Goal: Information Seeking & Learning: Learn about a topic

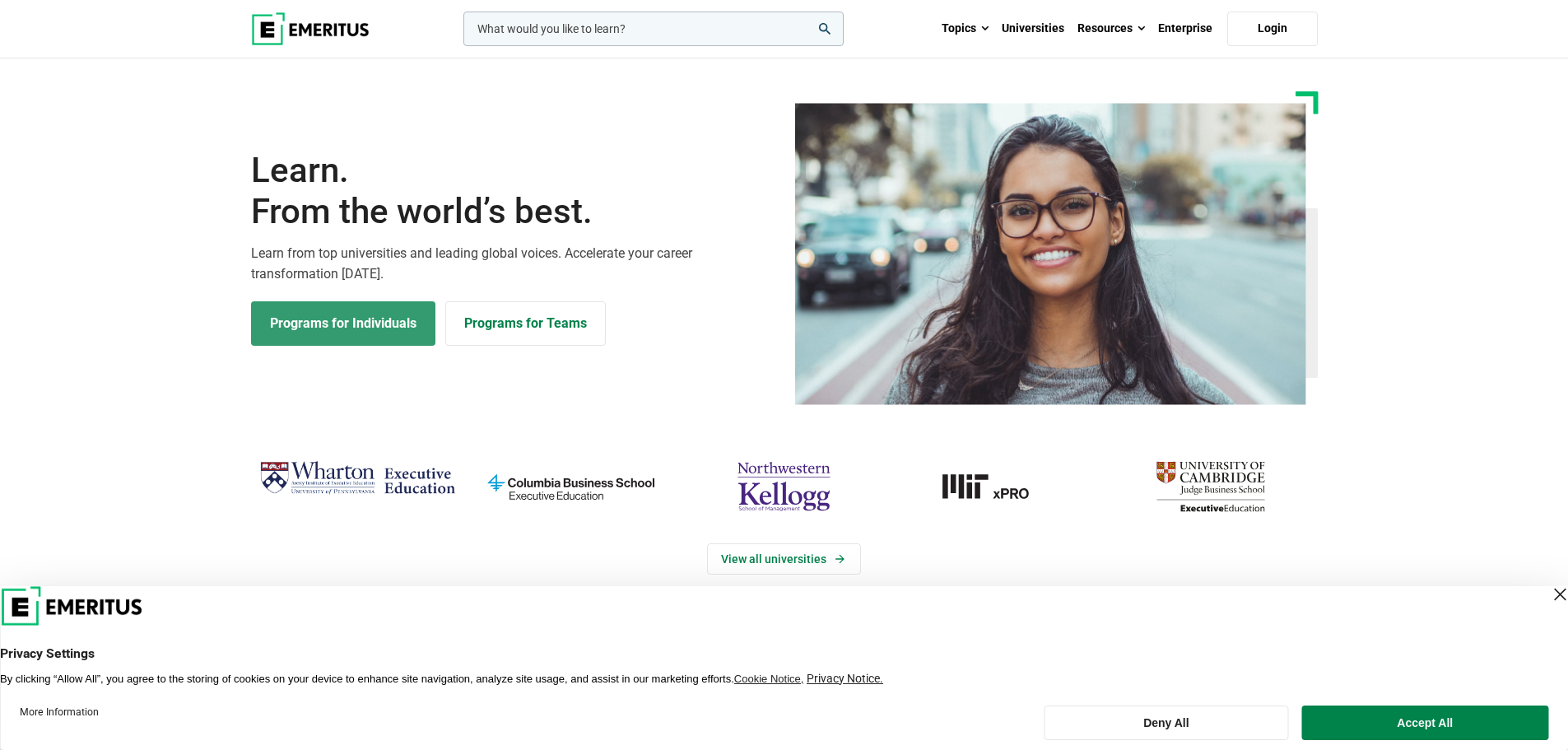
click at [392, 318] on link "Programs for Individuals" at bounding box center [343, 324] width 185 height 45
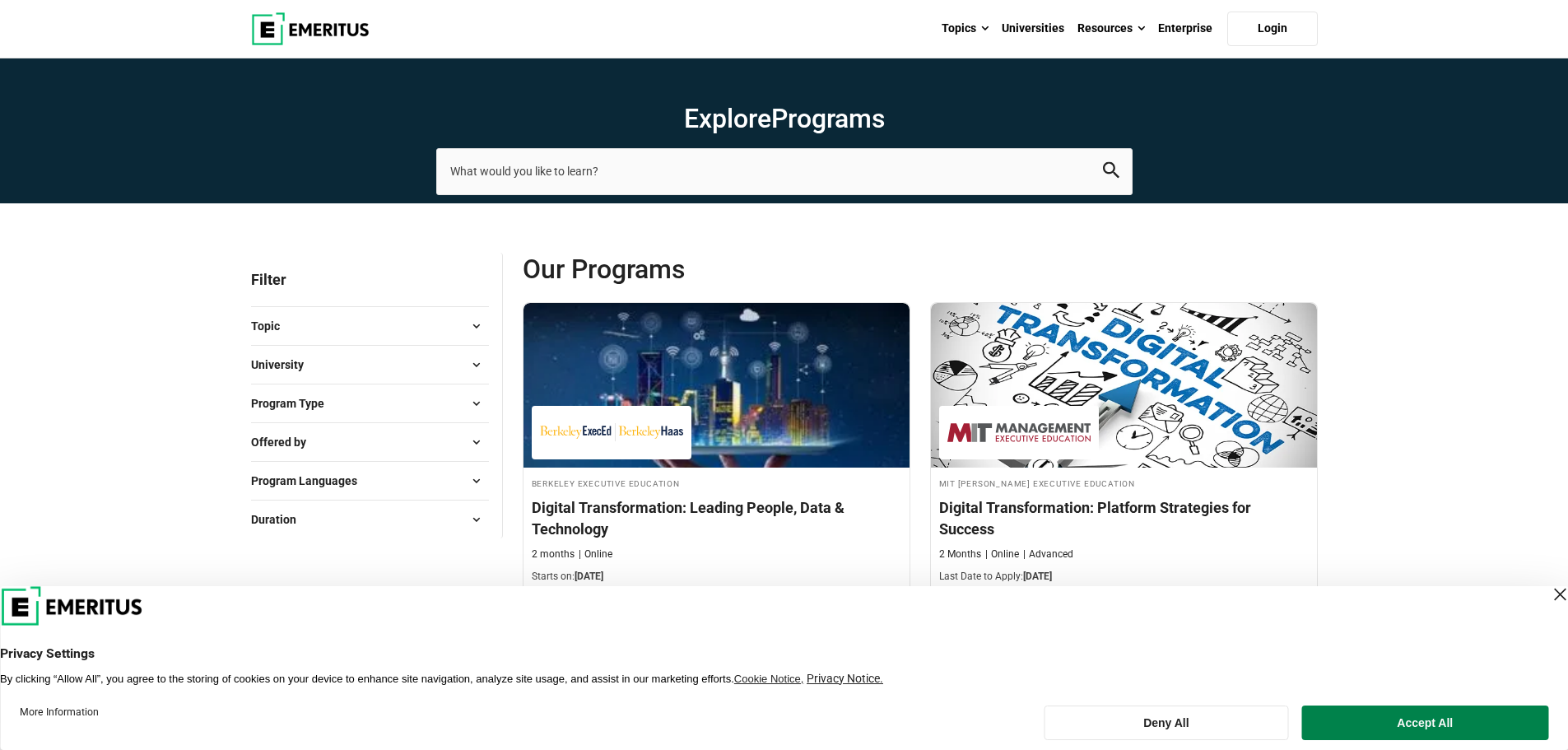
click at [416, 362] on button "University" at bounding box center [369, 365] width 238 height 24
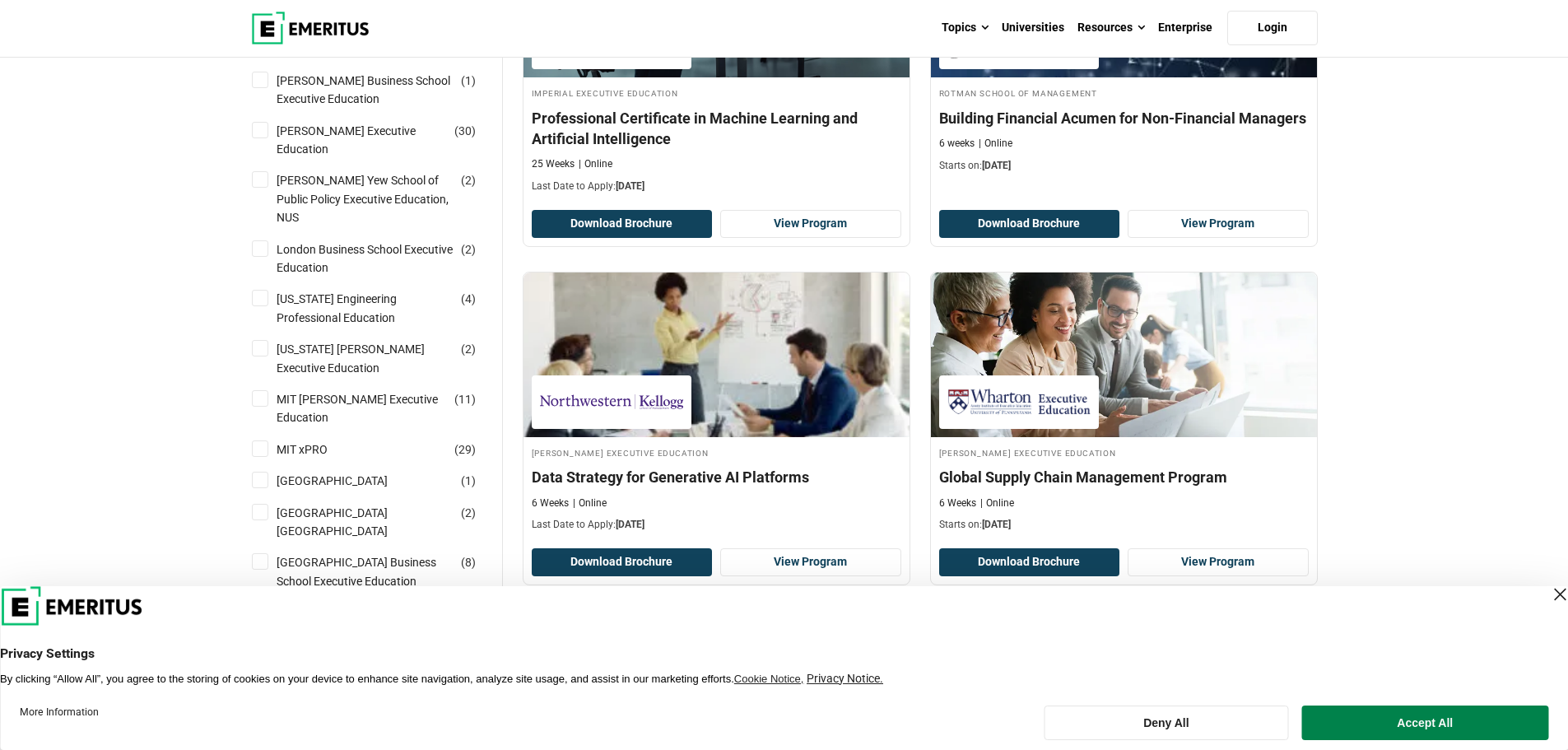
scroll to position [1317, 0]
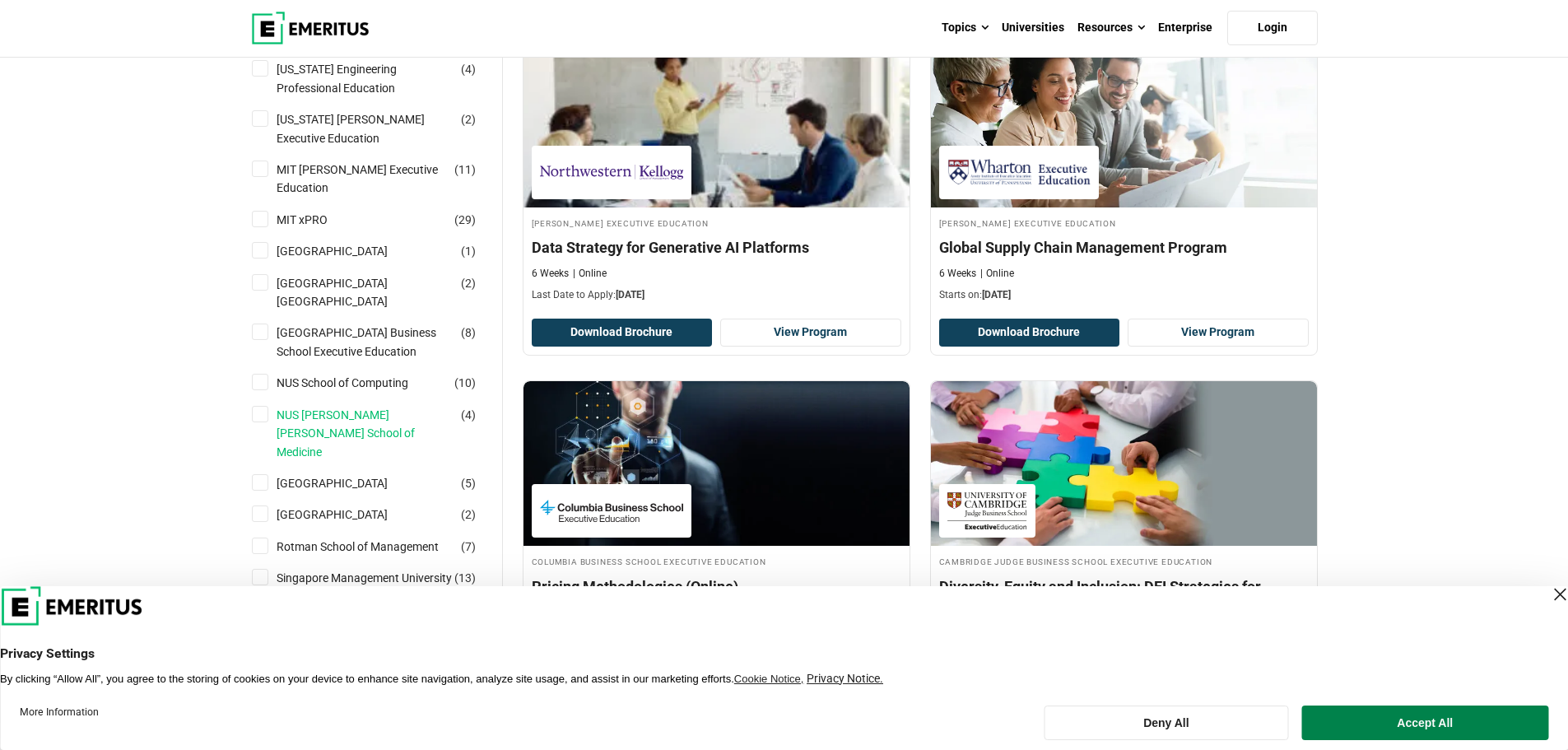
drag, startPoint x: 343, startPoint y: 378, endPoint x: 347, endPoint y: 354, distance: 24.3
click at [343, 406] on link "NUS Yong Loo Lin School of Medicine" at bounding box center [381, 433] width 210 height 55
checkbox input "true"
click at [349, 374] on link "NUS School of Computing" at bounding box center [358, 382] width 164 height 18
checkbox input "true"
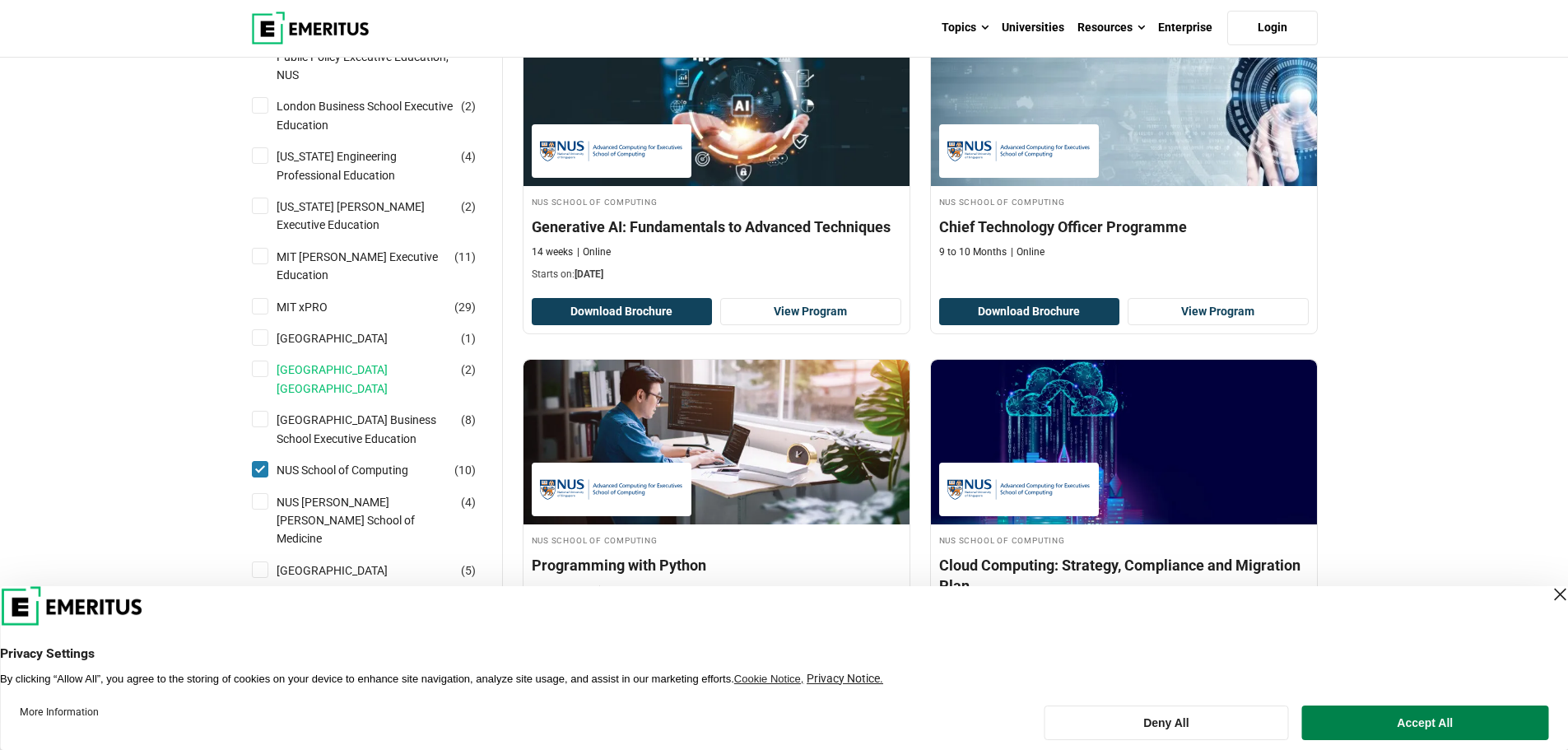
scroll to position [1317, 0]
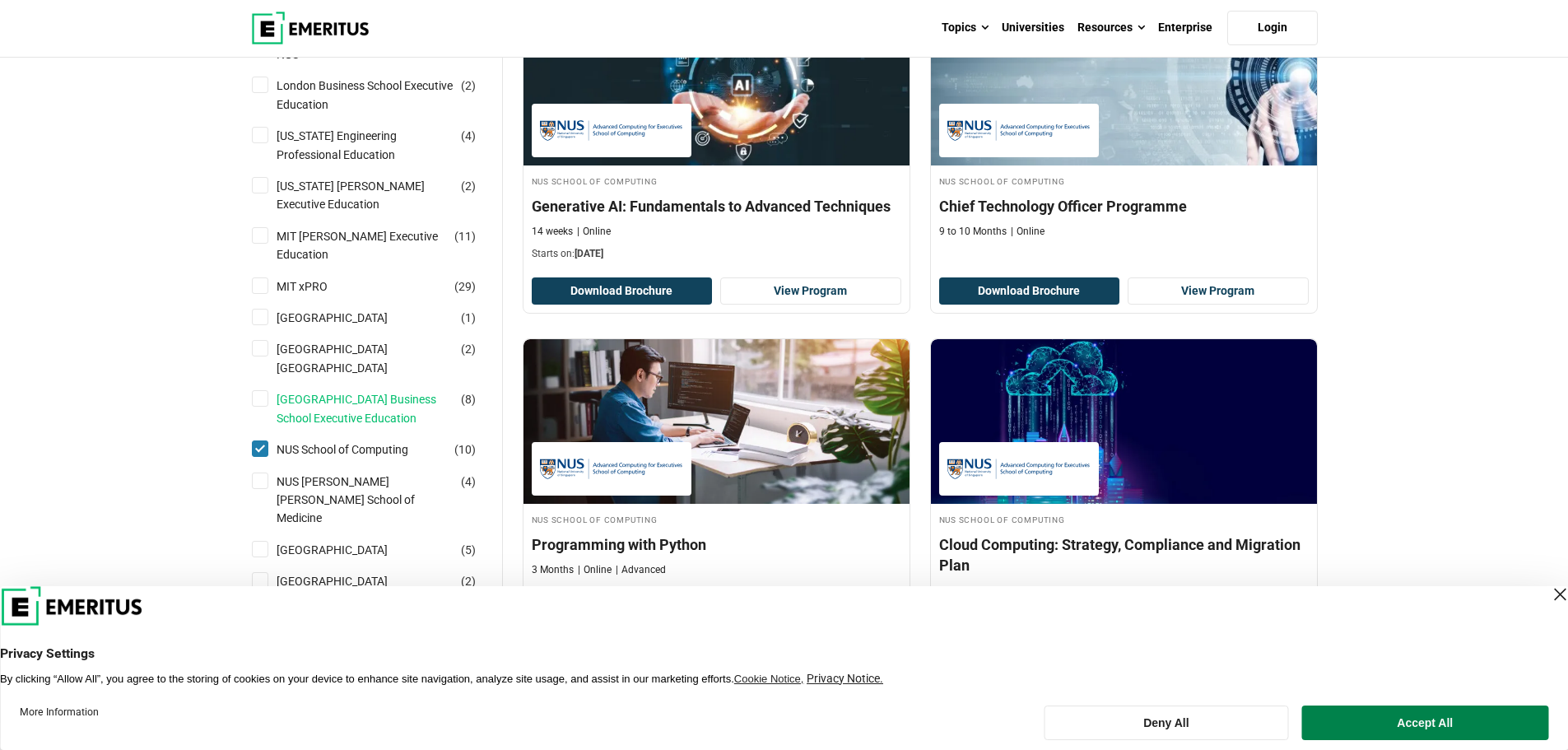
click at [381, 390] on link "National University of Singapore Business School Executive Education" at bounding box center [381, 409] width 210 height 37
checkbox input "true"
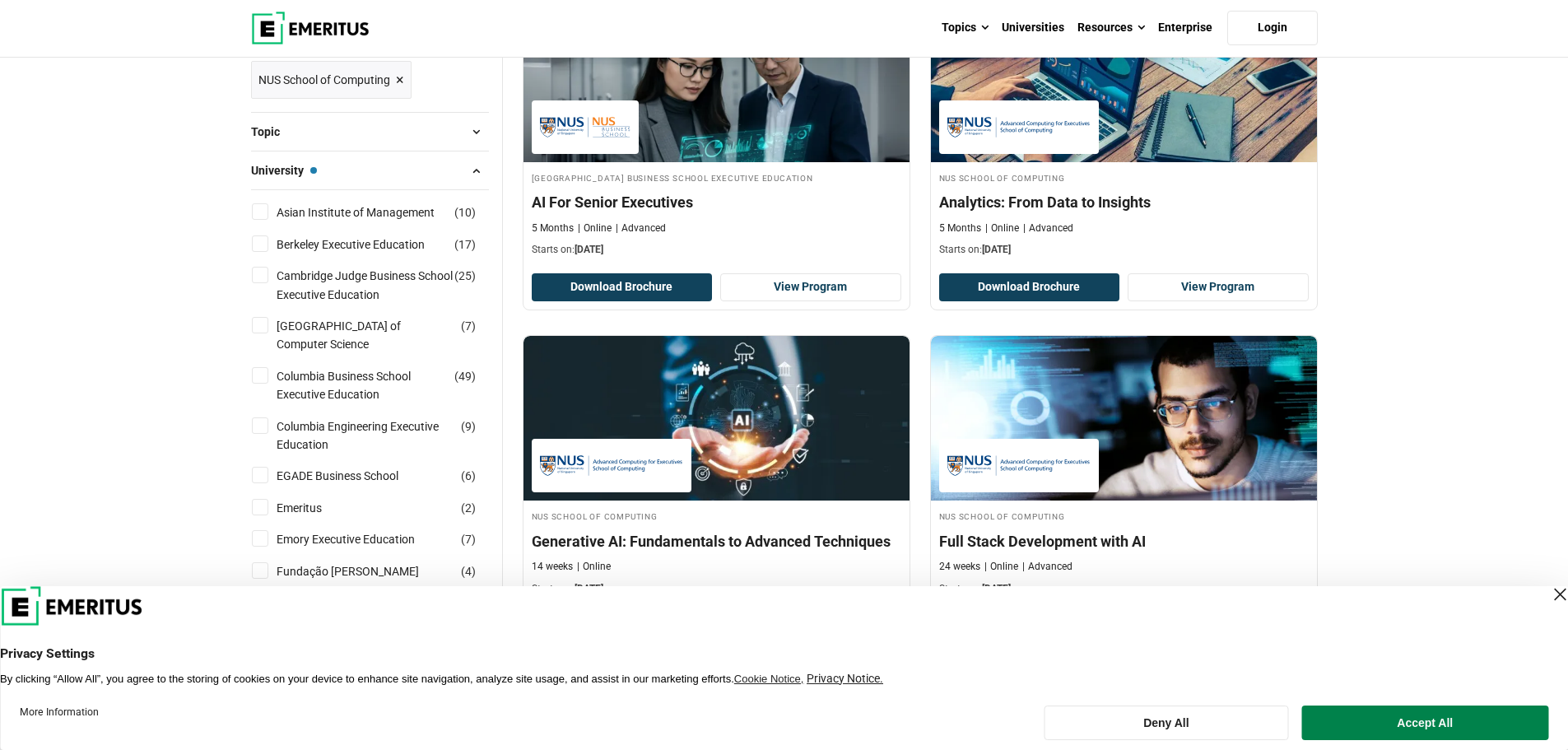
scroll to position [164, 0]
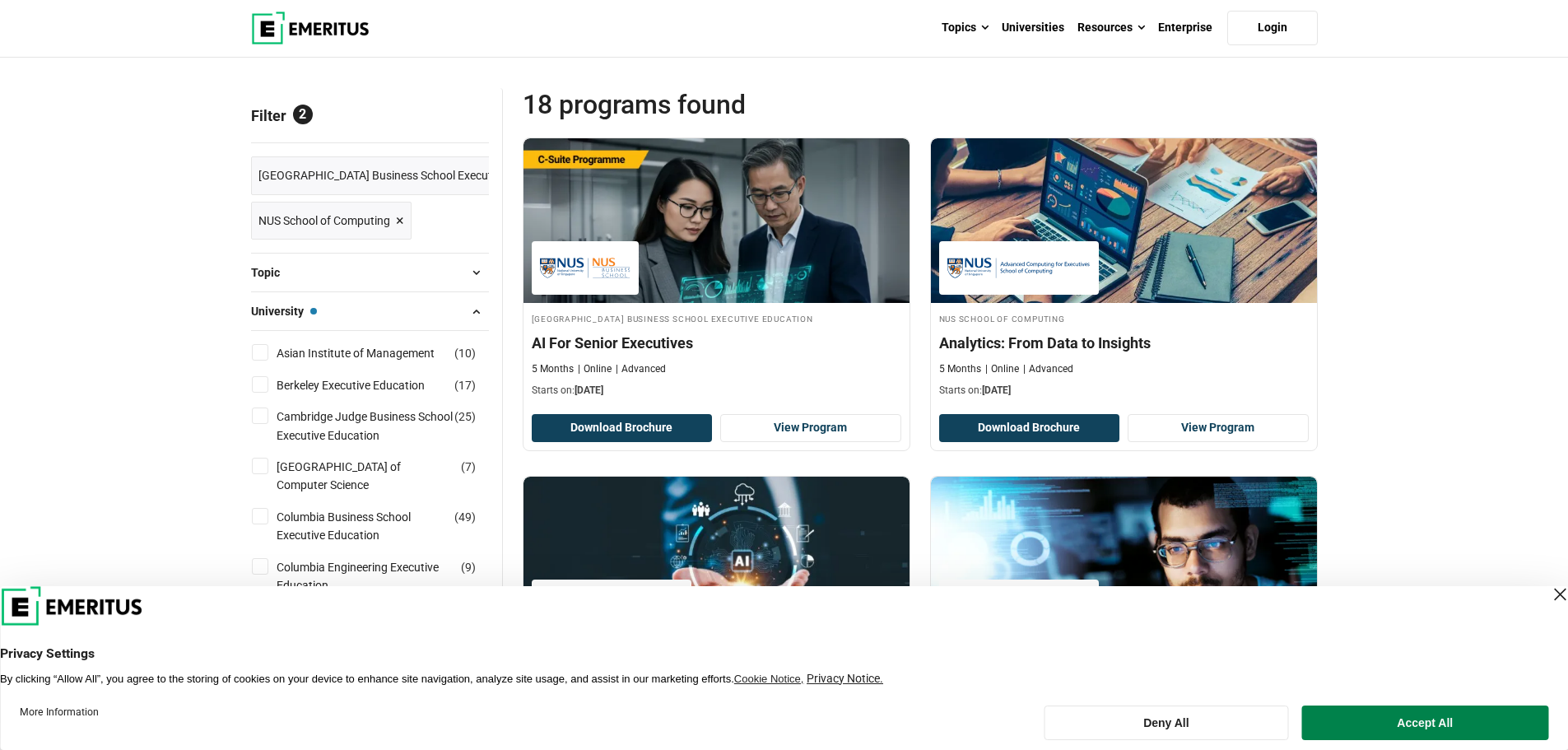
click at [381, 262] on button "Topic" at bounding box center [369, 272] width 238 height 24
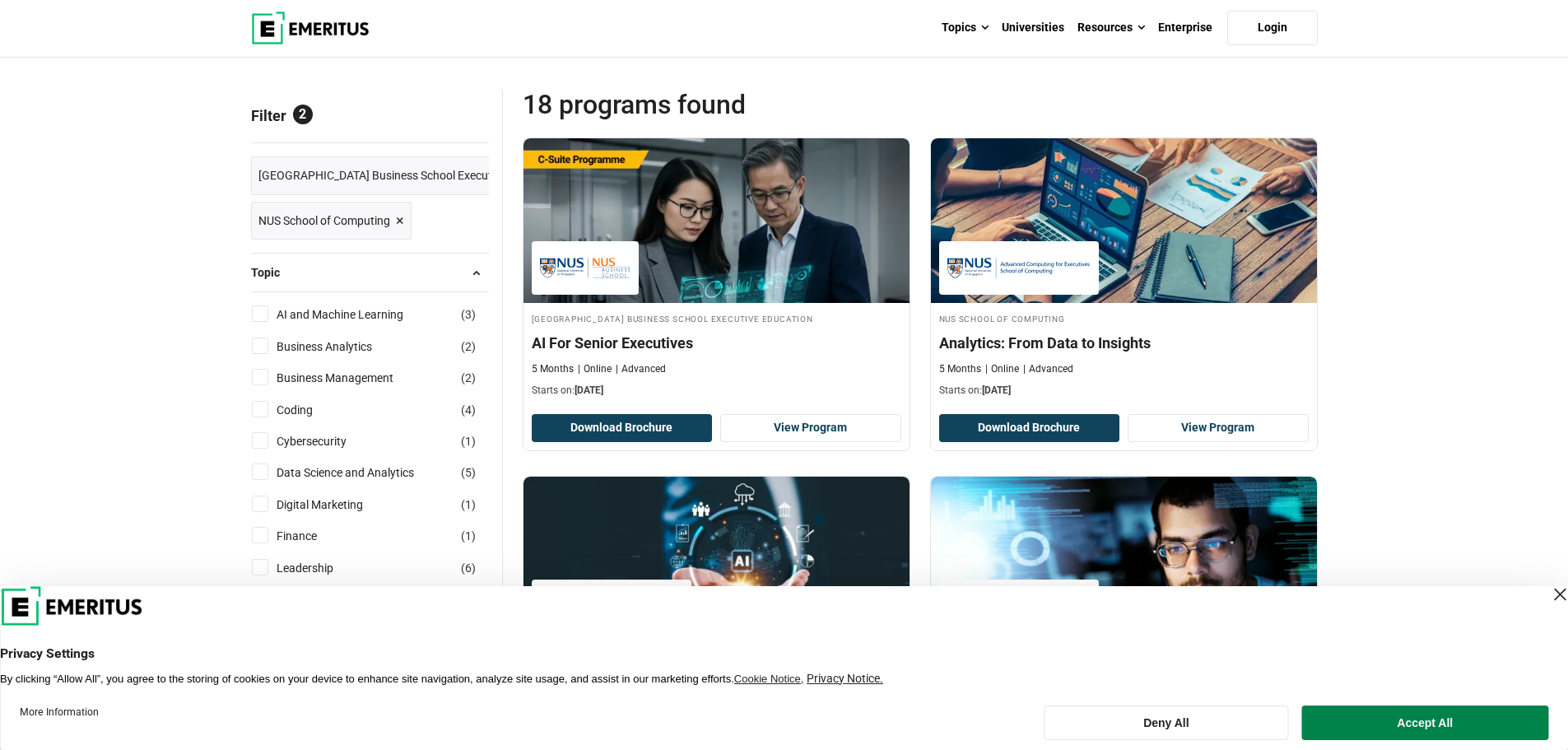
click at [382, 262] on button "Topic" at bounding box center [369, 272] width 238 height 24
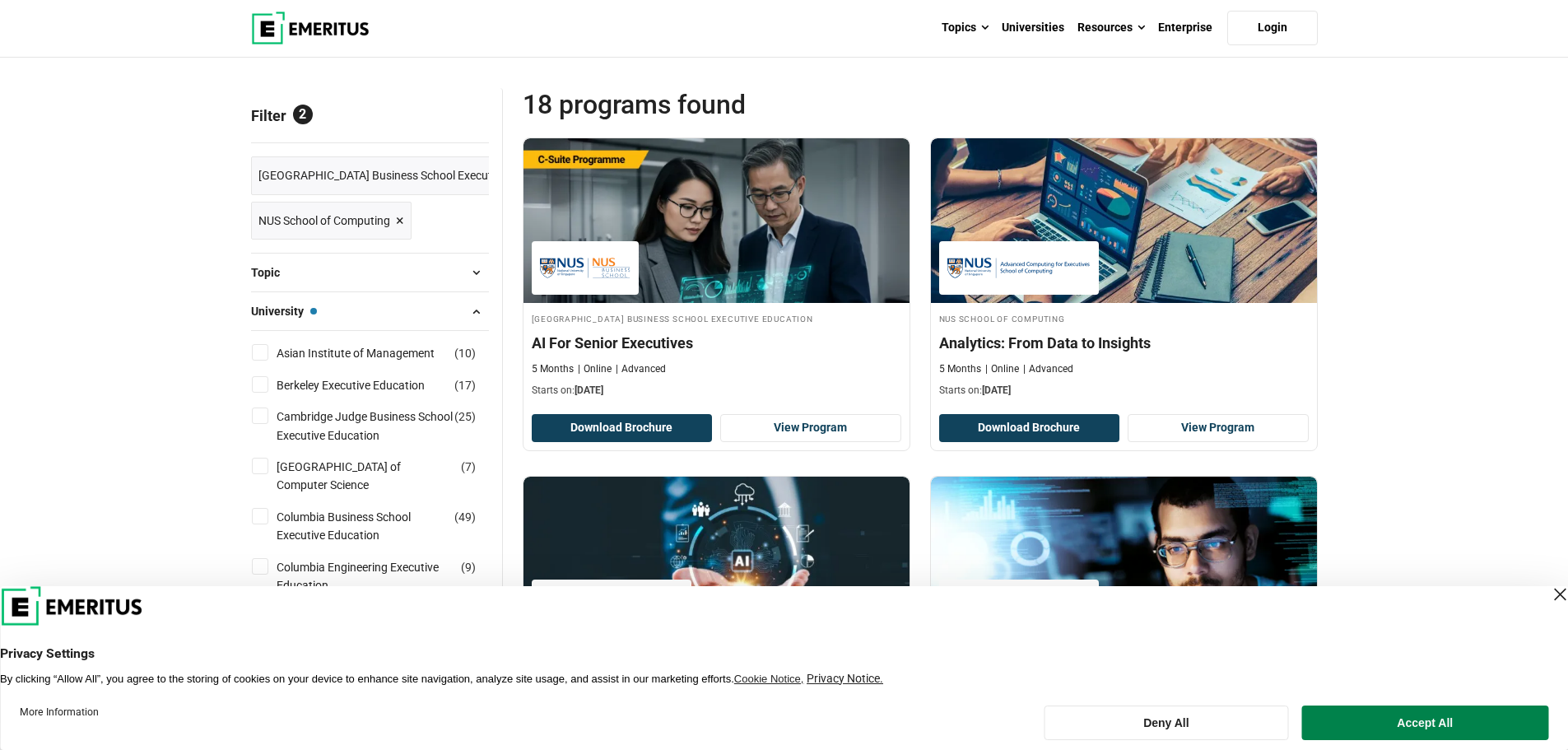
click at [440, 306] on button "University — National University of Singapore Business School Executive Educati…" at bounding box center [369, 311] width 238 height 24
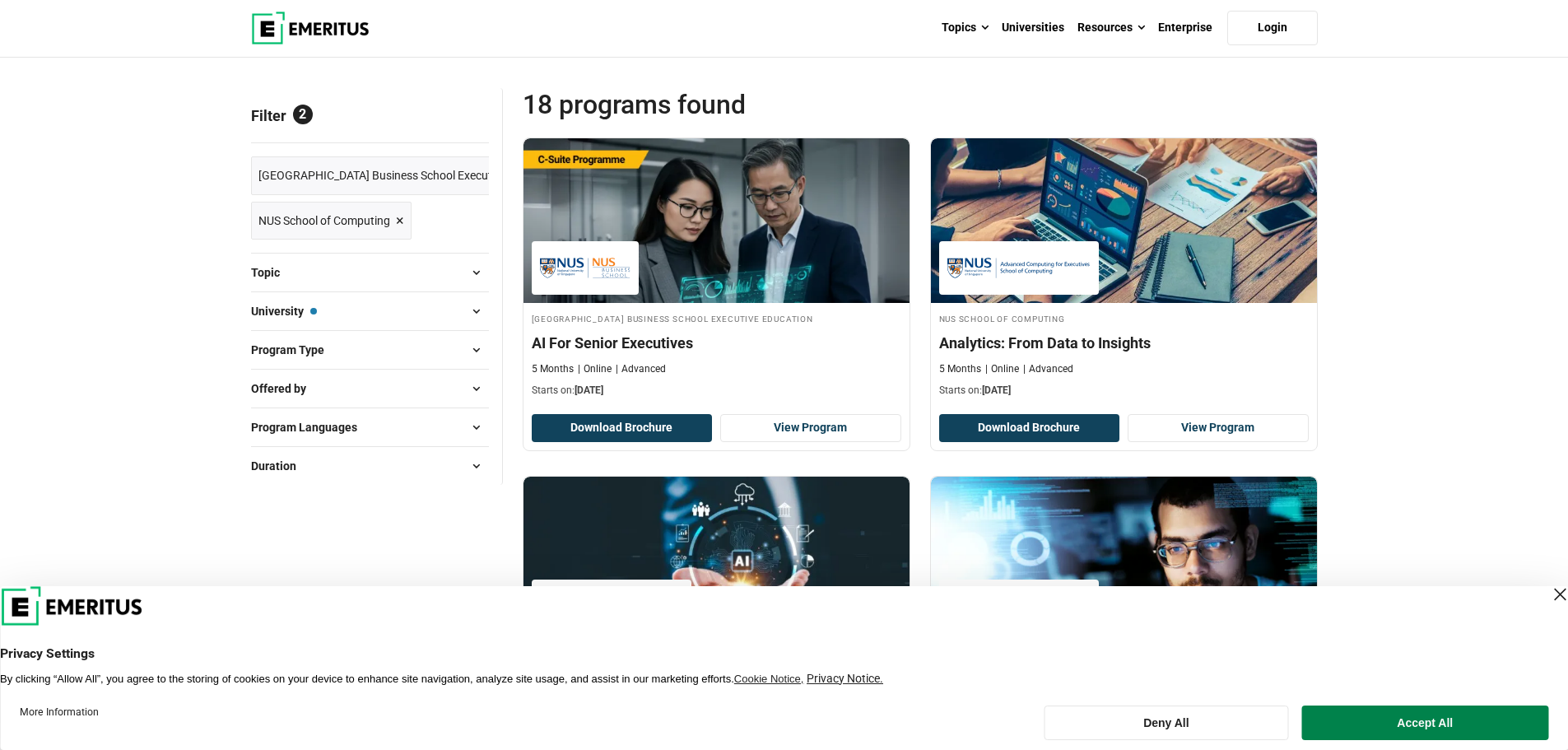
click at [415, 347] on button "Program Type" at bounding box center [369, 350] width 238 height 24
click at [402, 360] on button "Program Type" at bounding box center [369, 350] width 238 height 24
click at [319, 314] on button "University — National University of Singapore Business School Executive Educati…" at bounding box center [369, 311] width 238 height 24
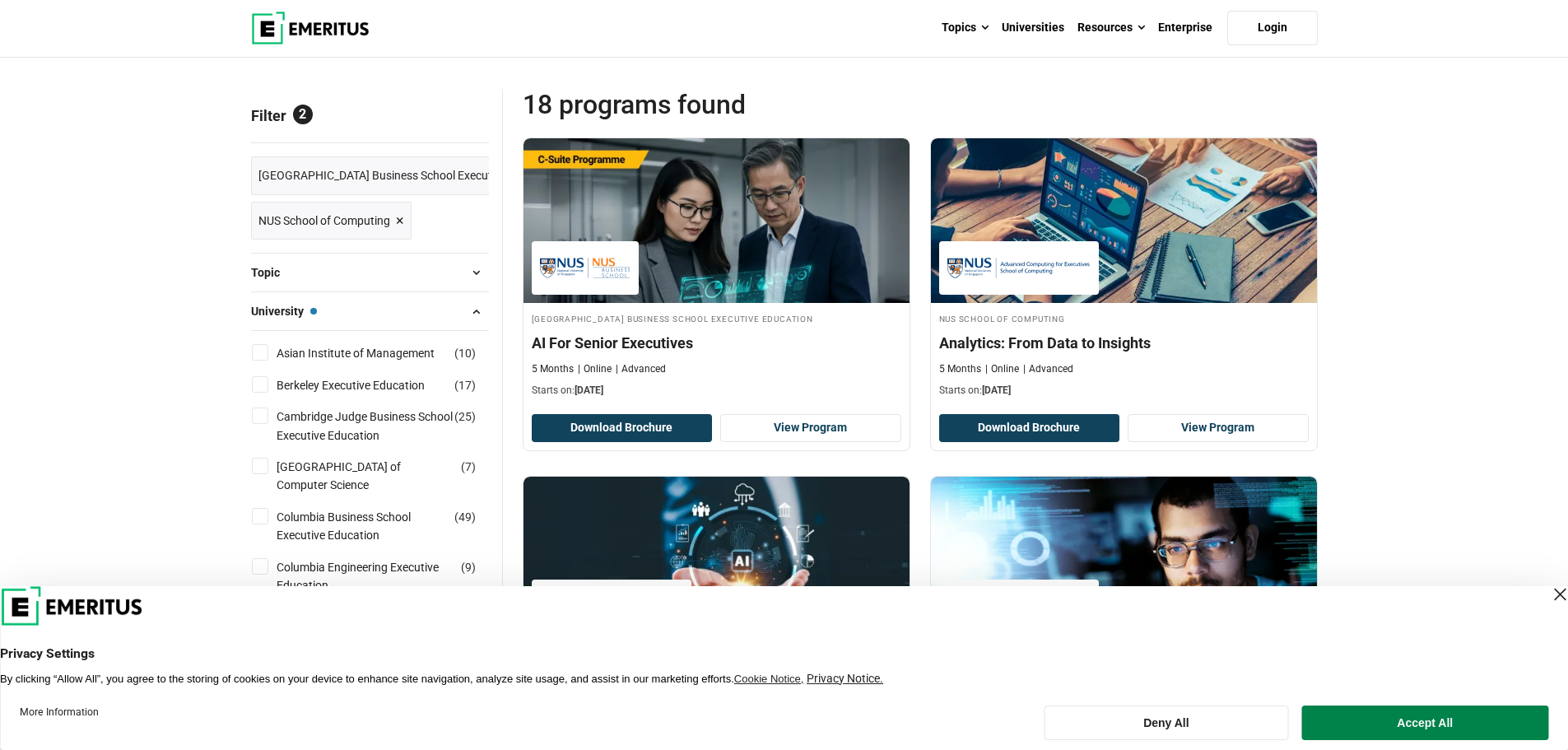
click at [470, 110] on span "Reset all" at bounding box center [463, 118] width 51 height 21
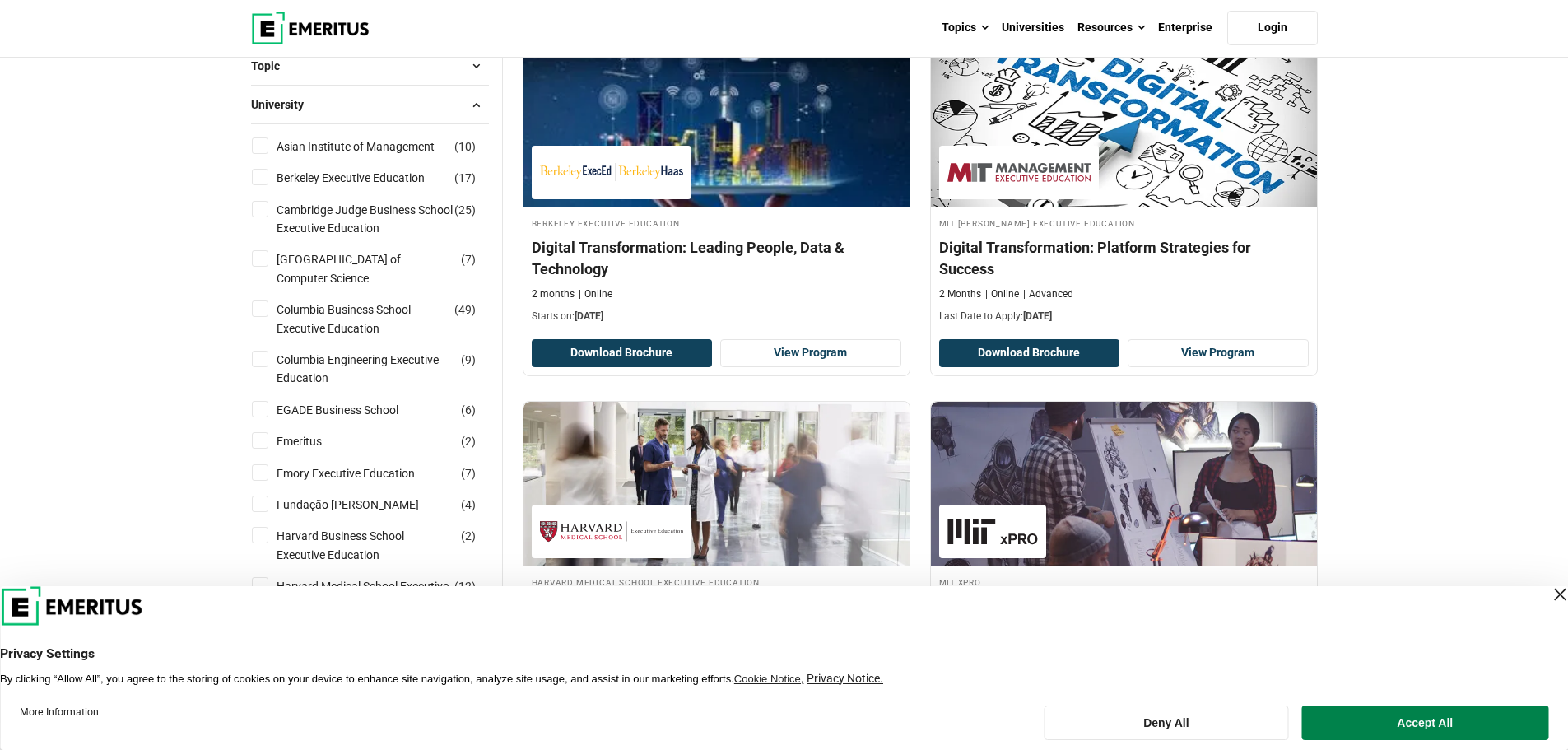
scroll to position [82, 0]
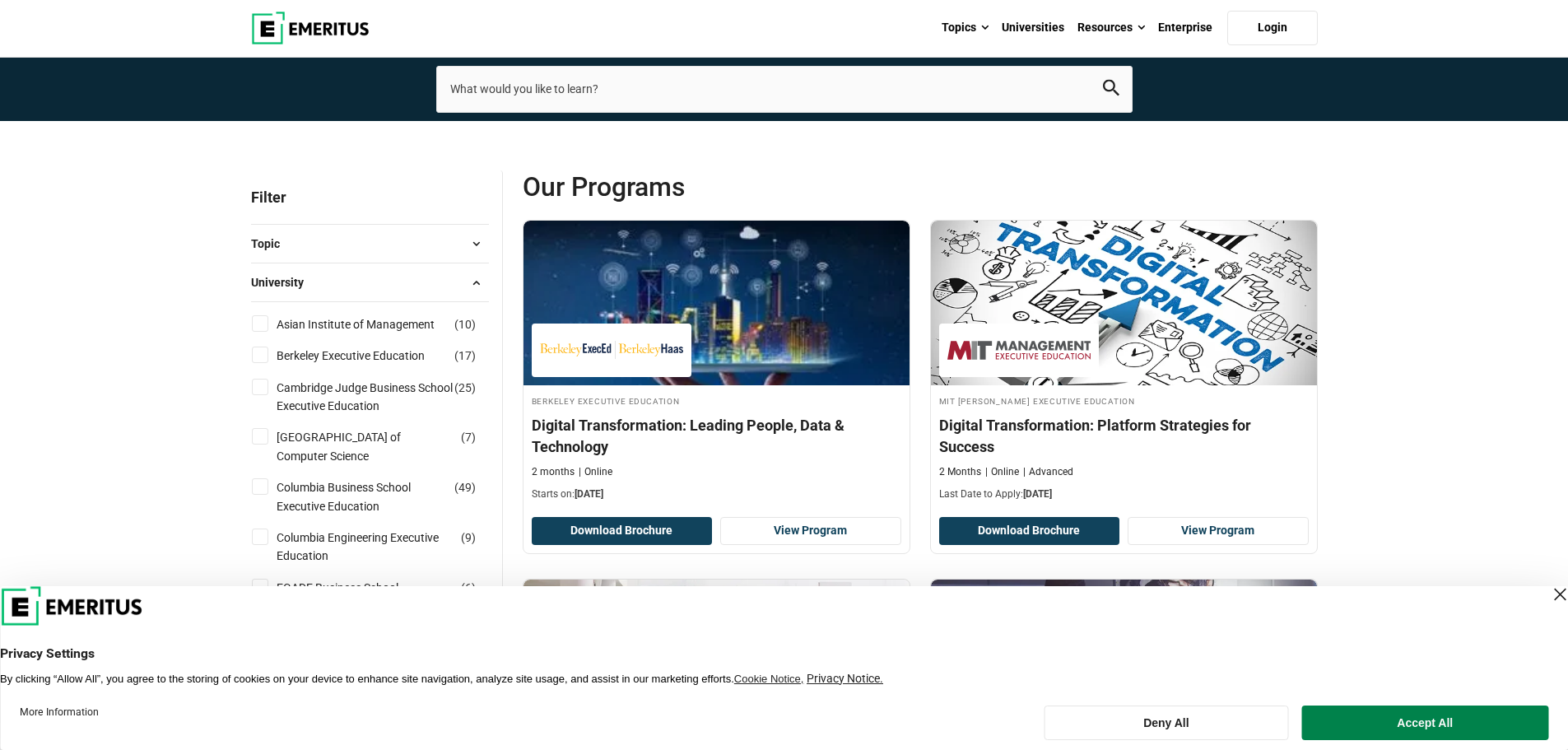
click at [388, 277] on button "University" at bounding box center [369, 282] width 238 height 24
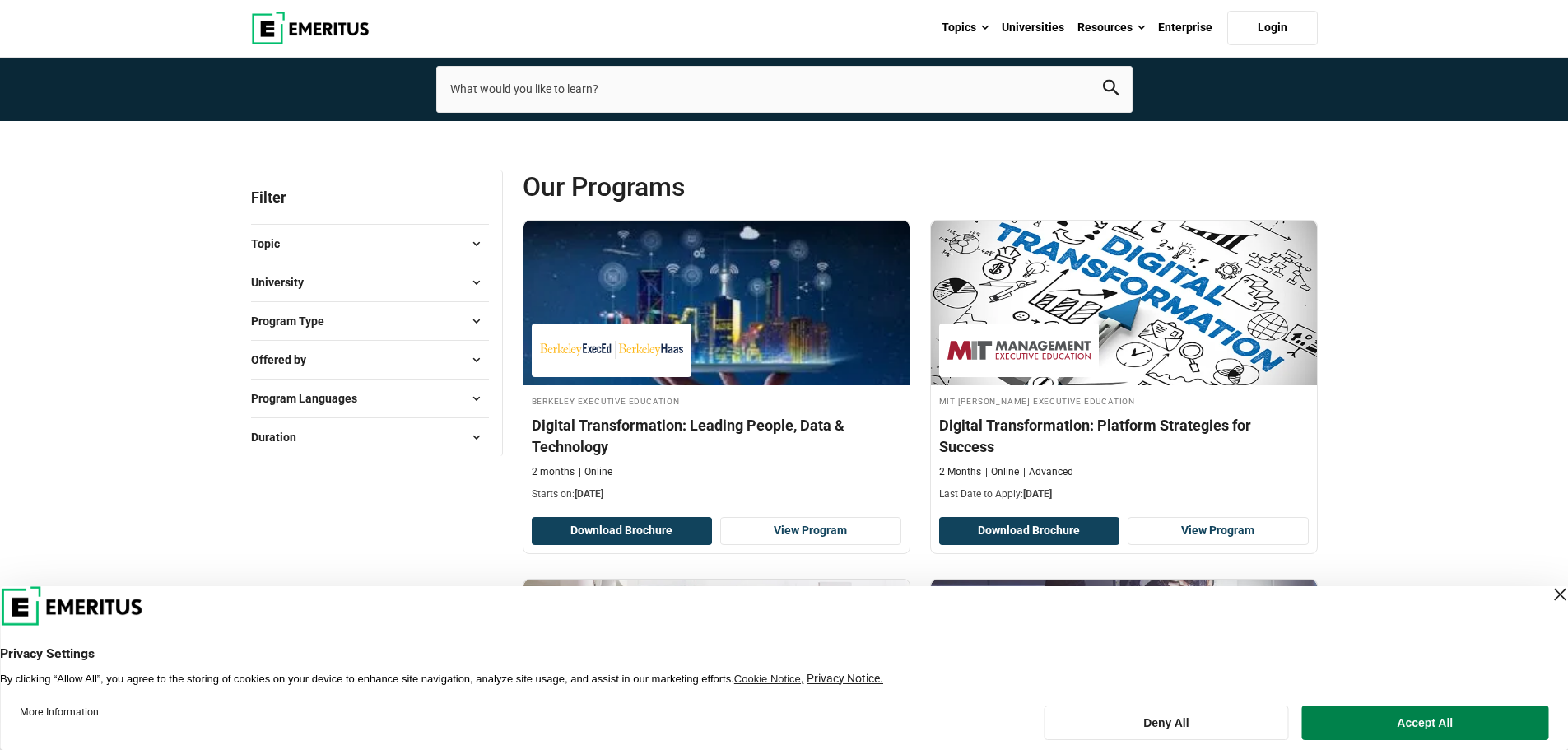
click at [377, 326] on button "Program Type" at bounding box center [369, 321] width 238 height 24
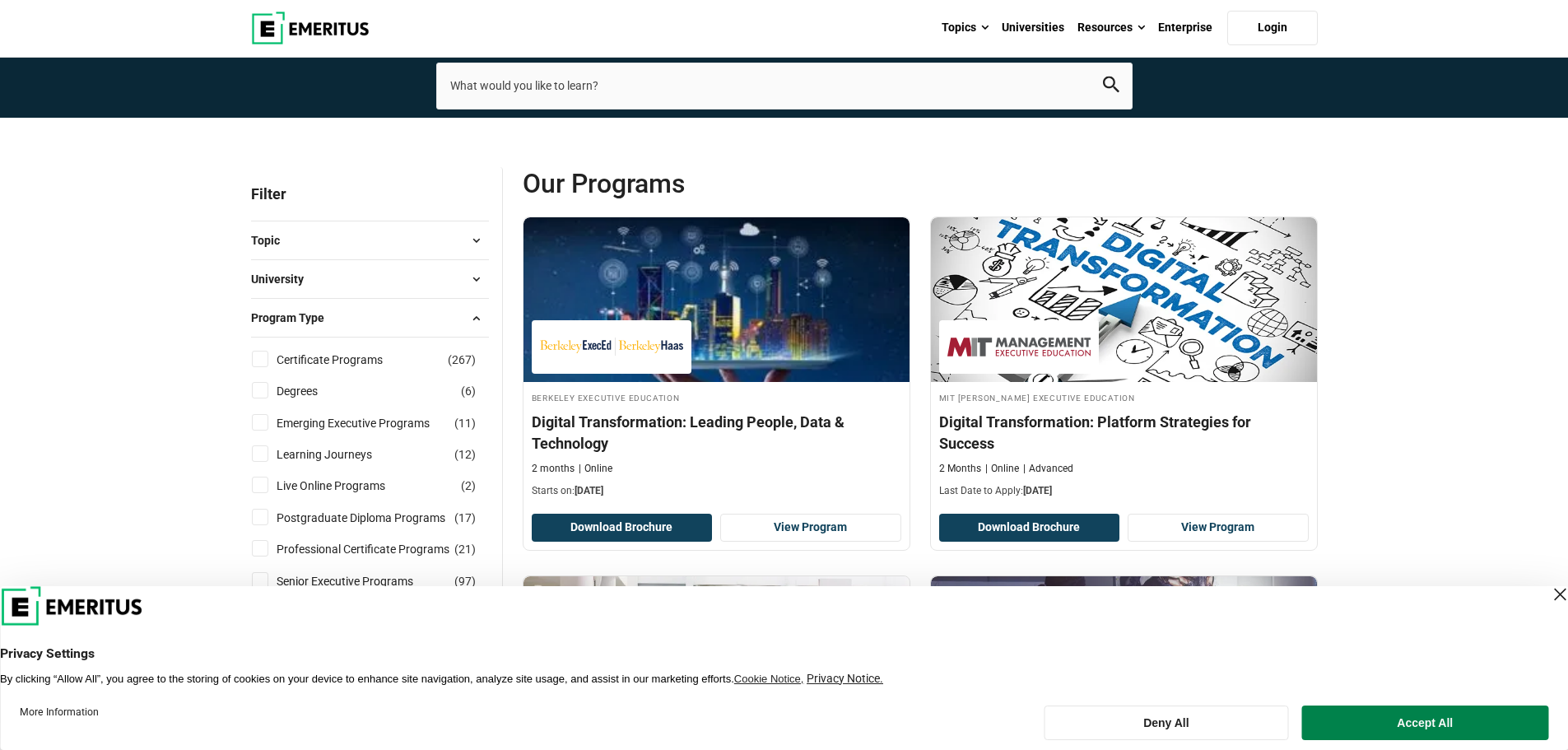
scroll to position [0, 0]
